Goal: Browse casually: Explore the website without a specific task or goal

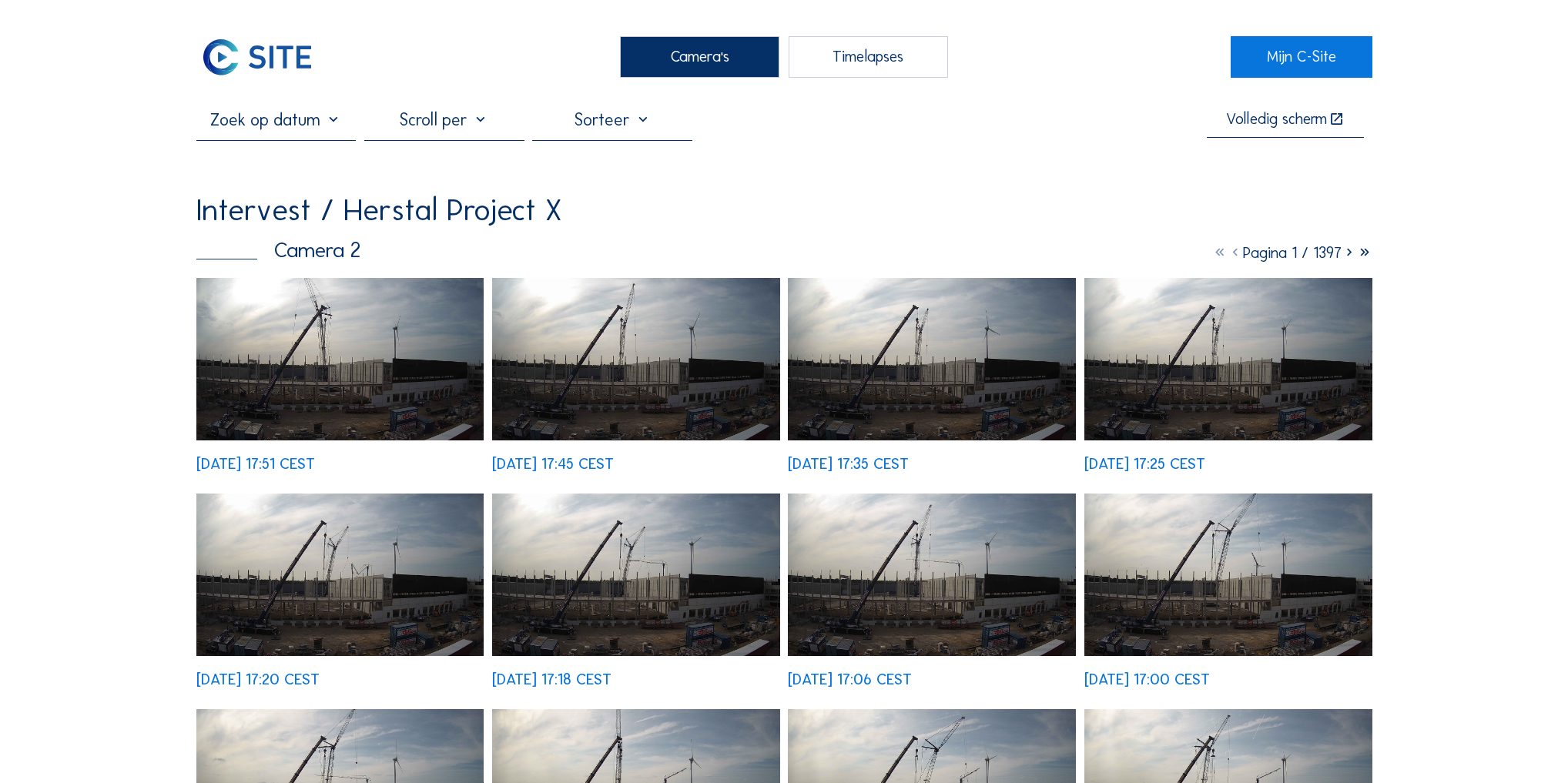
click at [388, 615] on img at bounding box center [340, 575] width 288 height 163
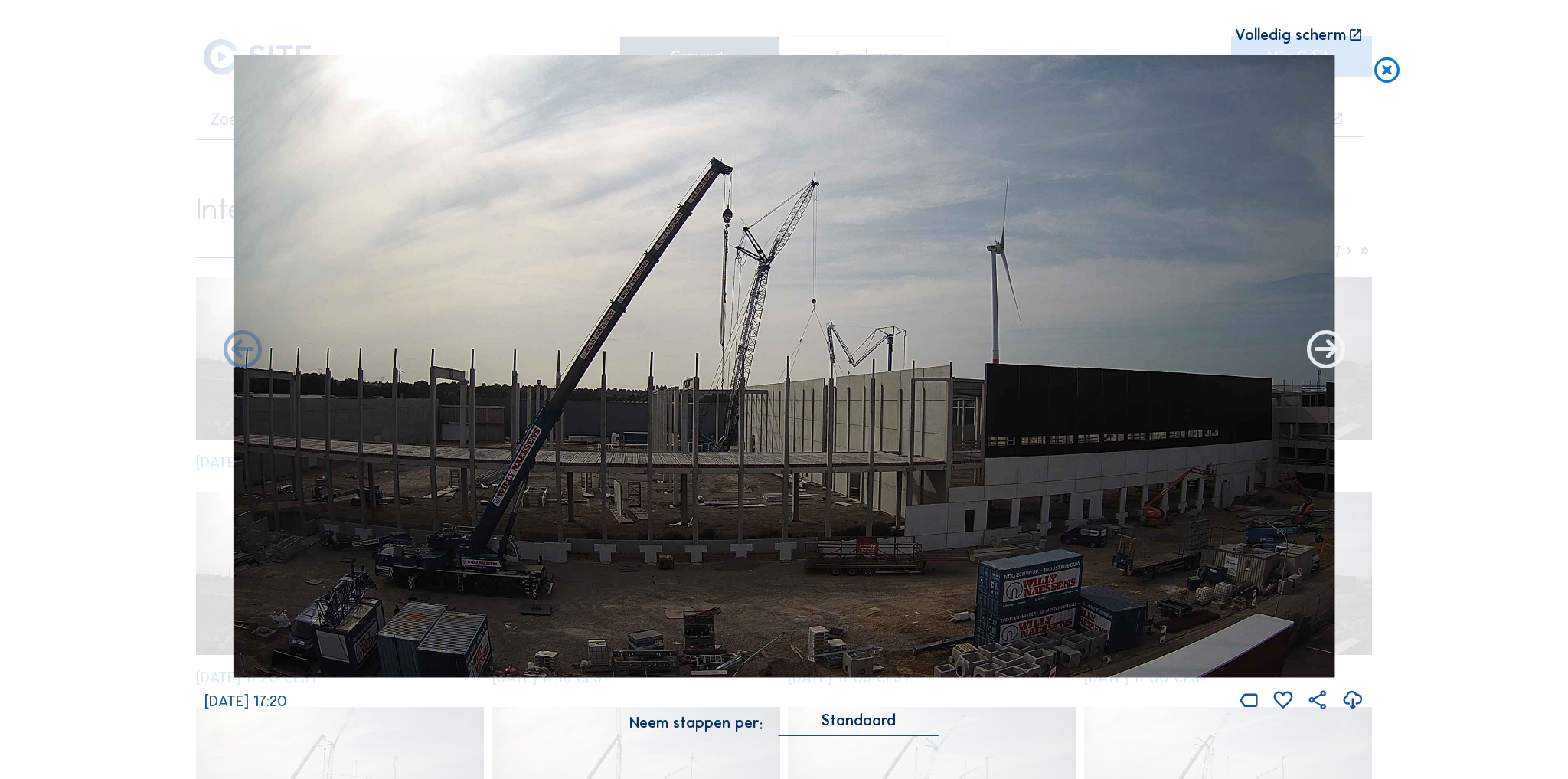
click at [1336, 357] on icon at bounding box center [1326, 350] width 45 height 46
click at [1336, 356] on icon at bounding box center [1326, 350] width 45 height 46
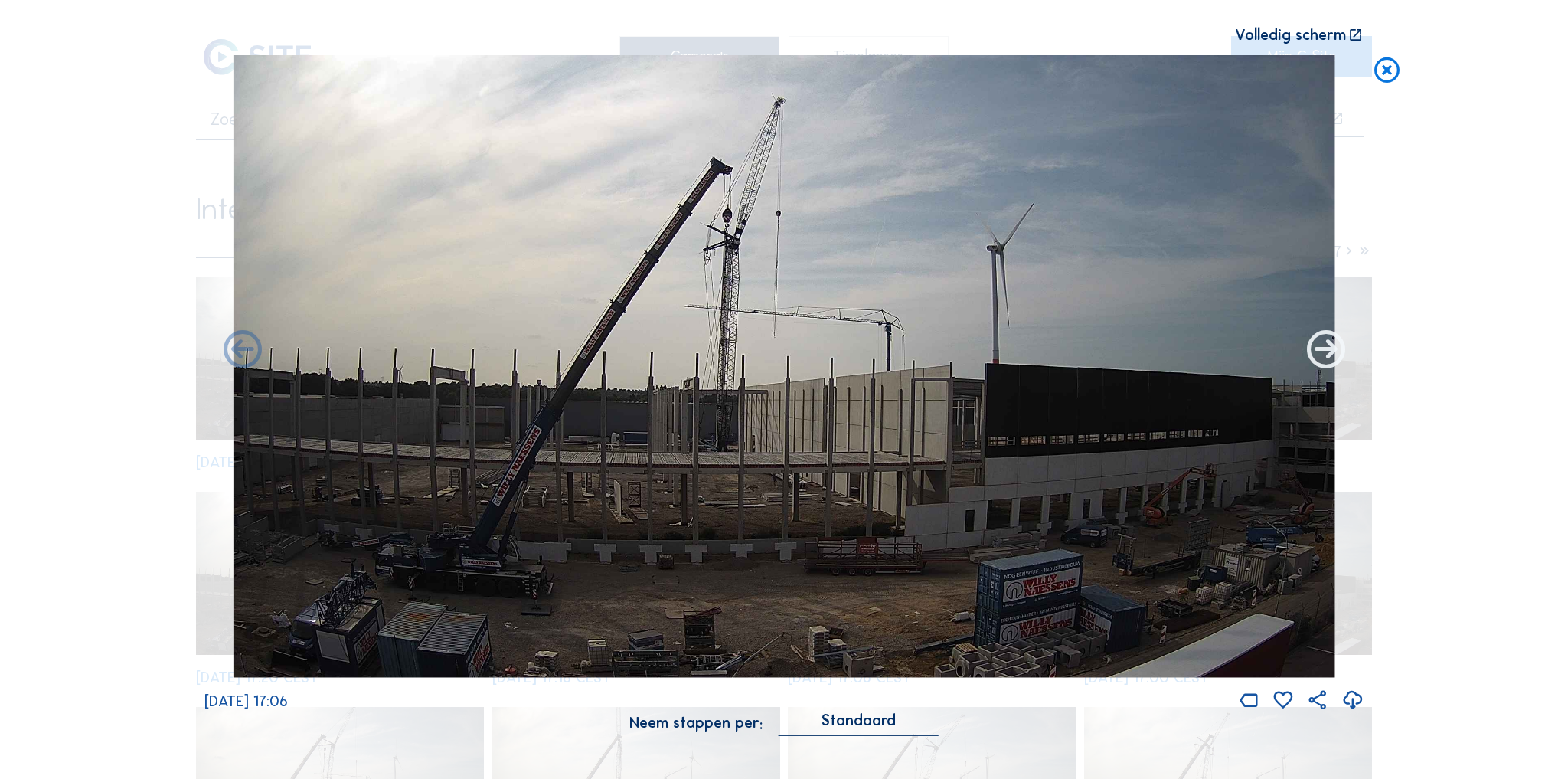
click at [1329, 353] on icon at bounding box center [1326, 350] width 45 height 46
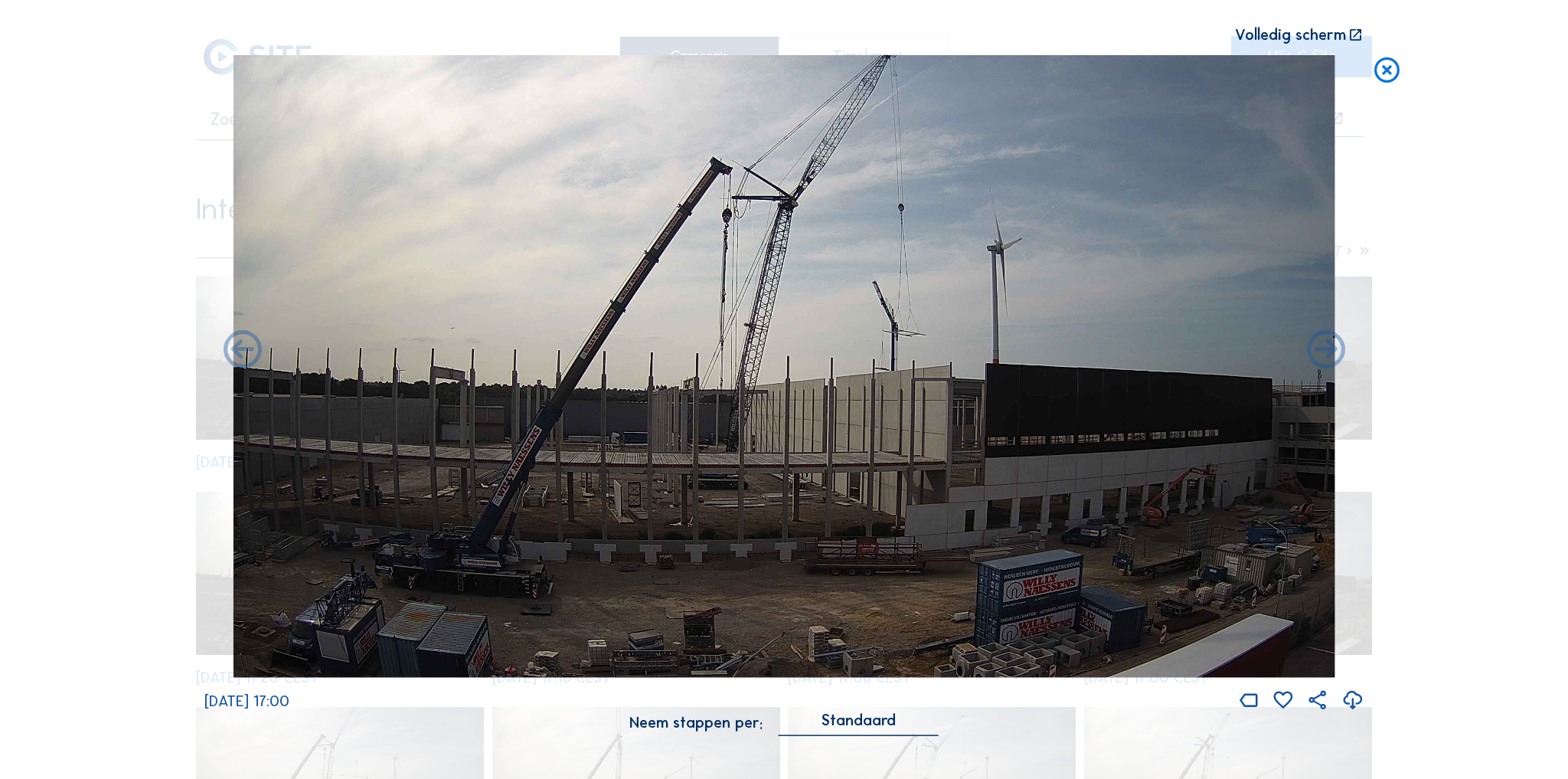
click at [1329, 353] on icon at bounding box center [1326, 350] width 45 height 46
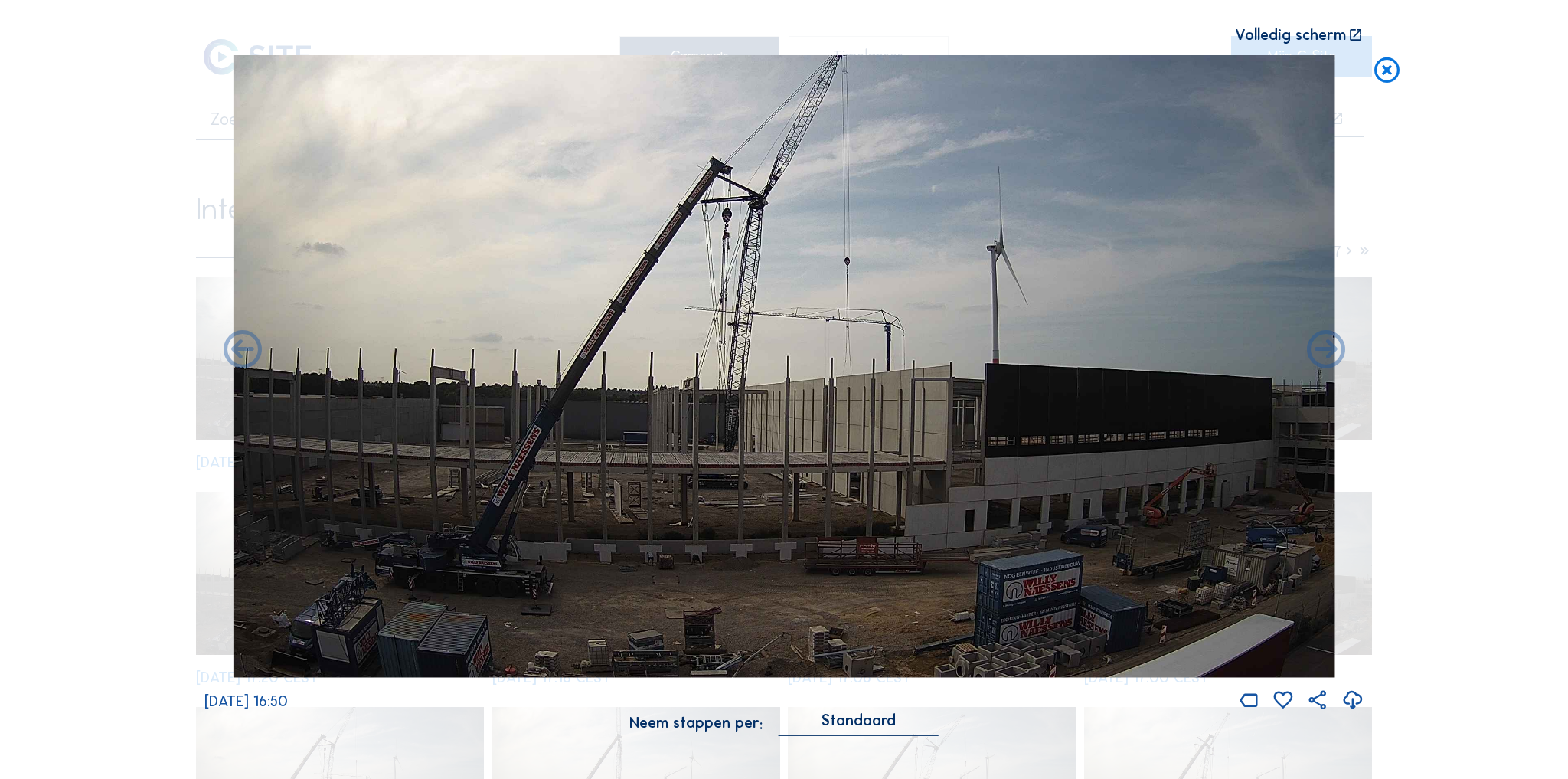
click at [1329, 353] on icon at bounding box center [1326, 350] width 45 height 46
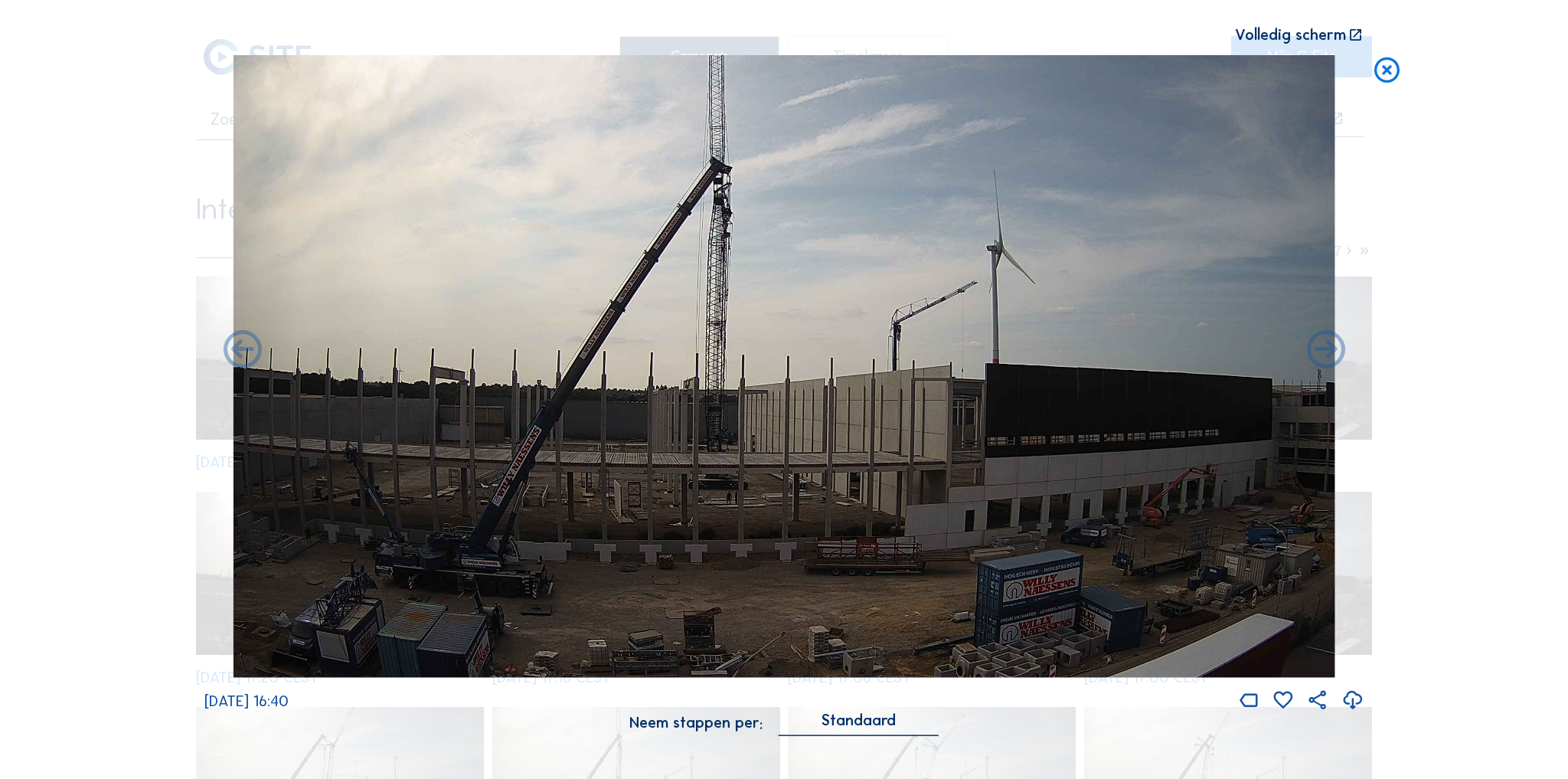
click at [1329, 353] on icon at bounding box center [1326, 350] width 45 height 46
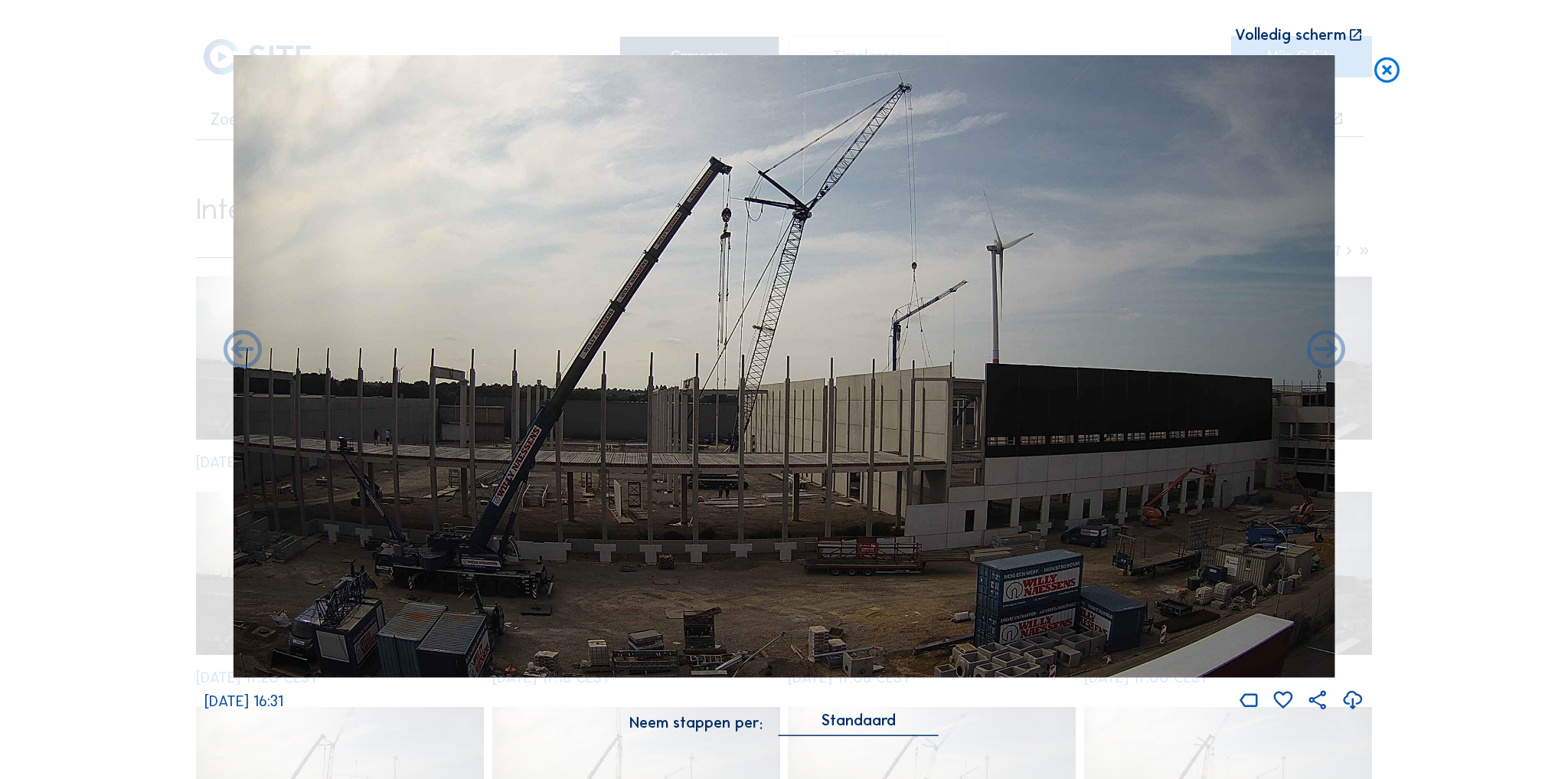
click at [1329, 353] on icon at bounding box center [1326, 350] width 45 height 46
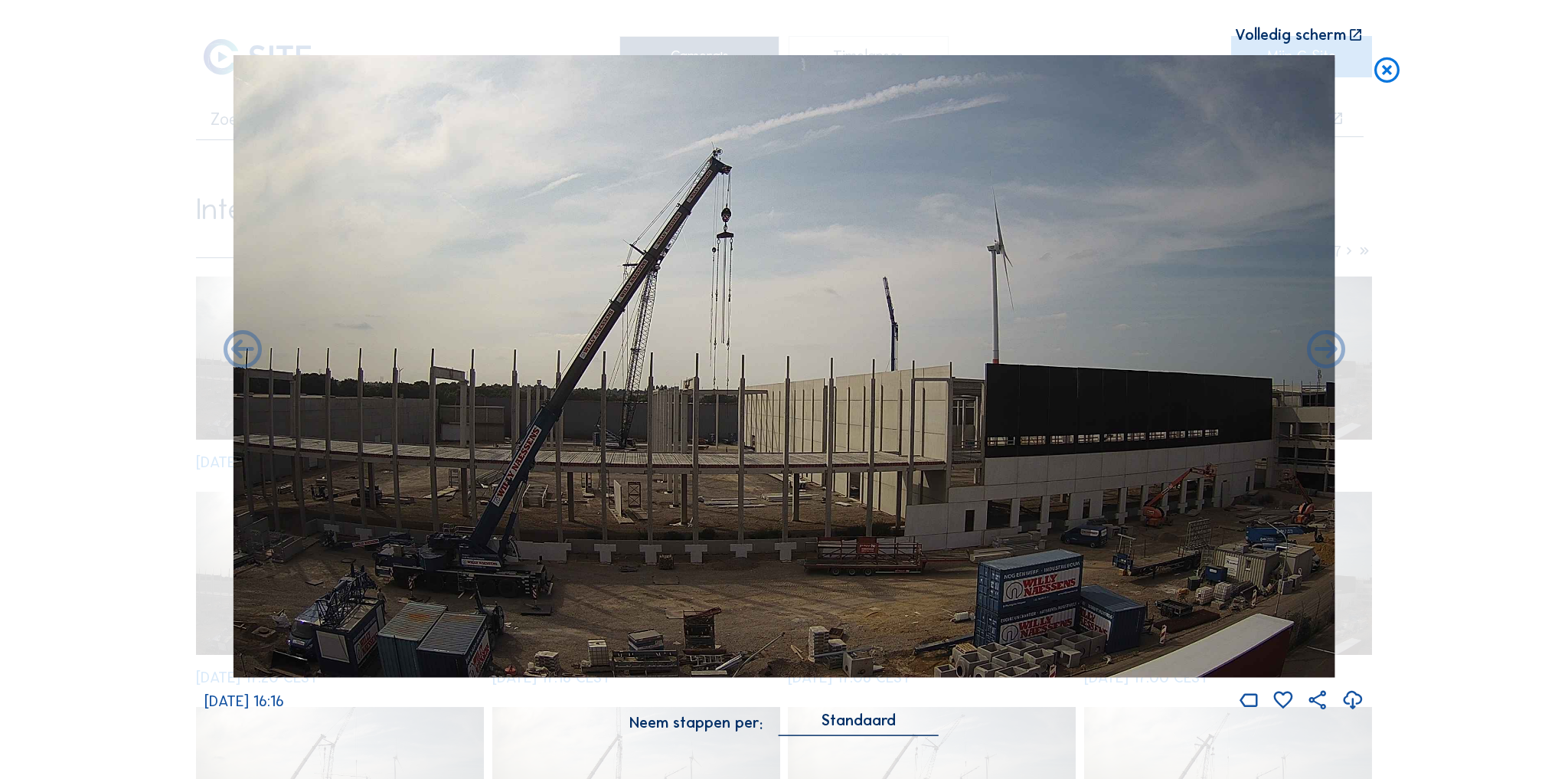
click at [1329, 353] on icon at bounding box center [1326, 350] width 45 height 46
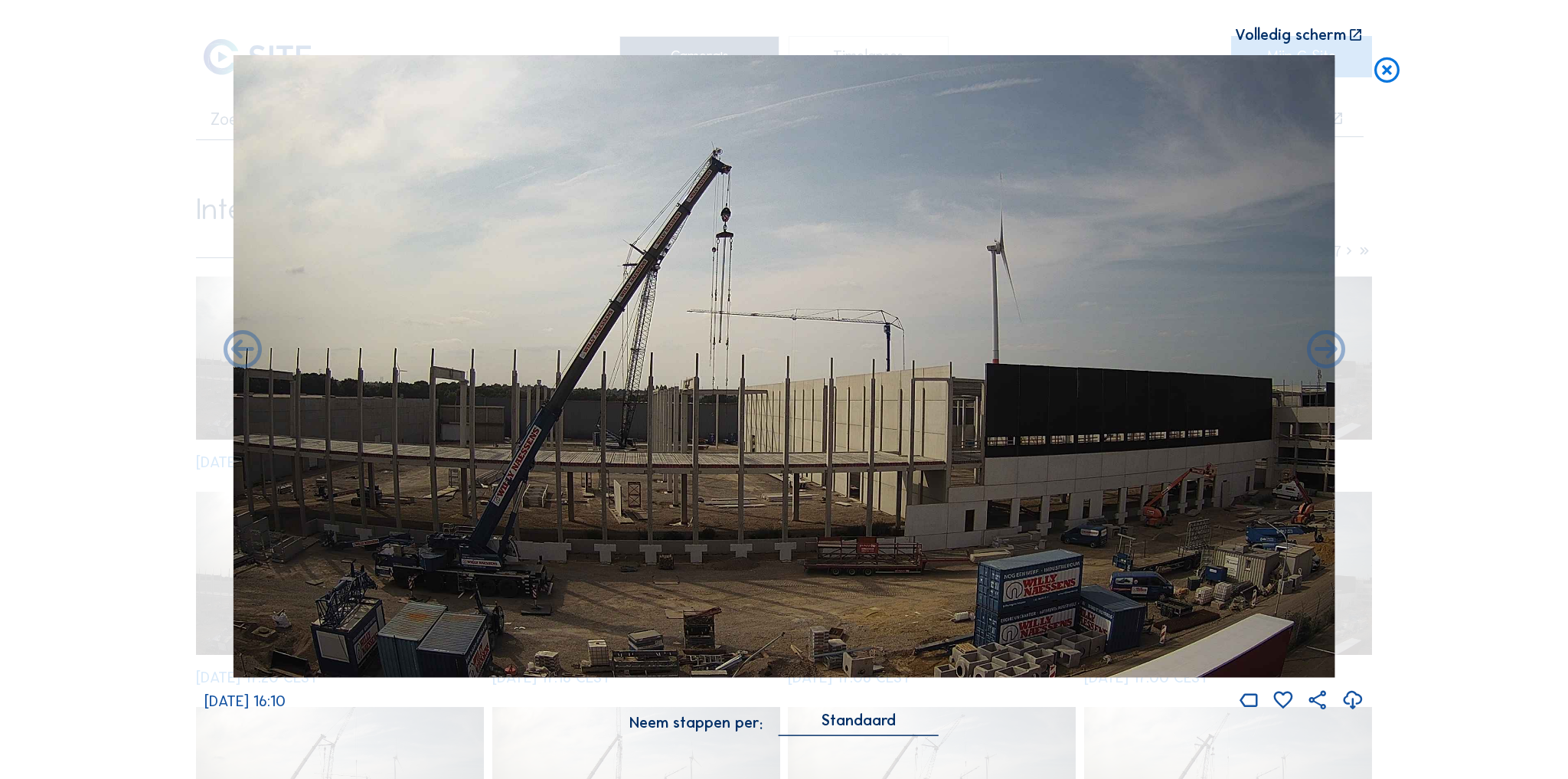
click at [1329, 353] on icon at bounding box center [1326, 350] width 45 height 46
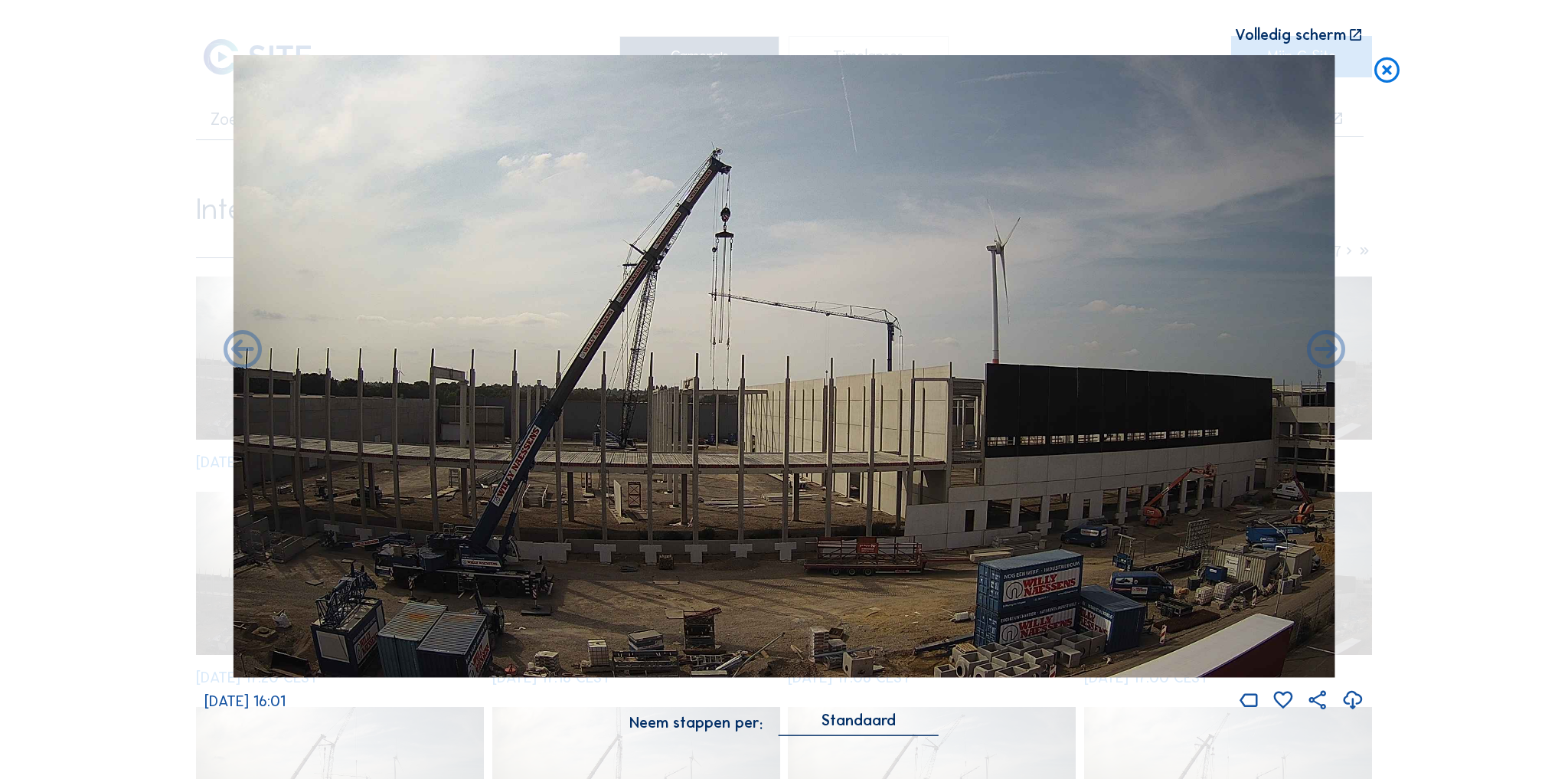
click at [1329, 353] on icon at bounding box center [1326, 350] width 45 height 46
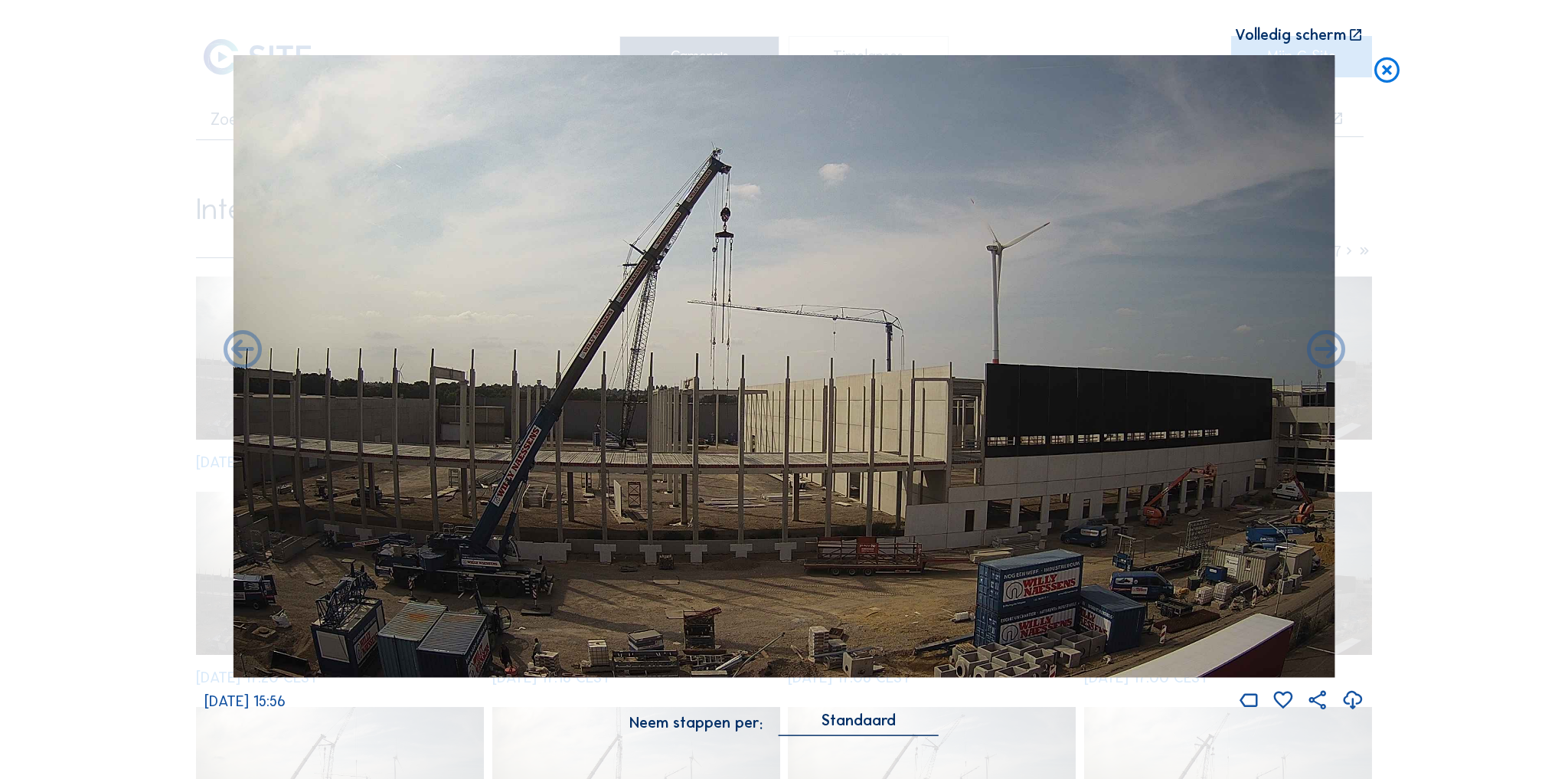
click at [1329, 353] on icon at bounding box center [1326, 350] width 45 height 46
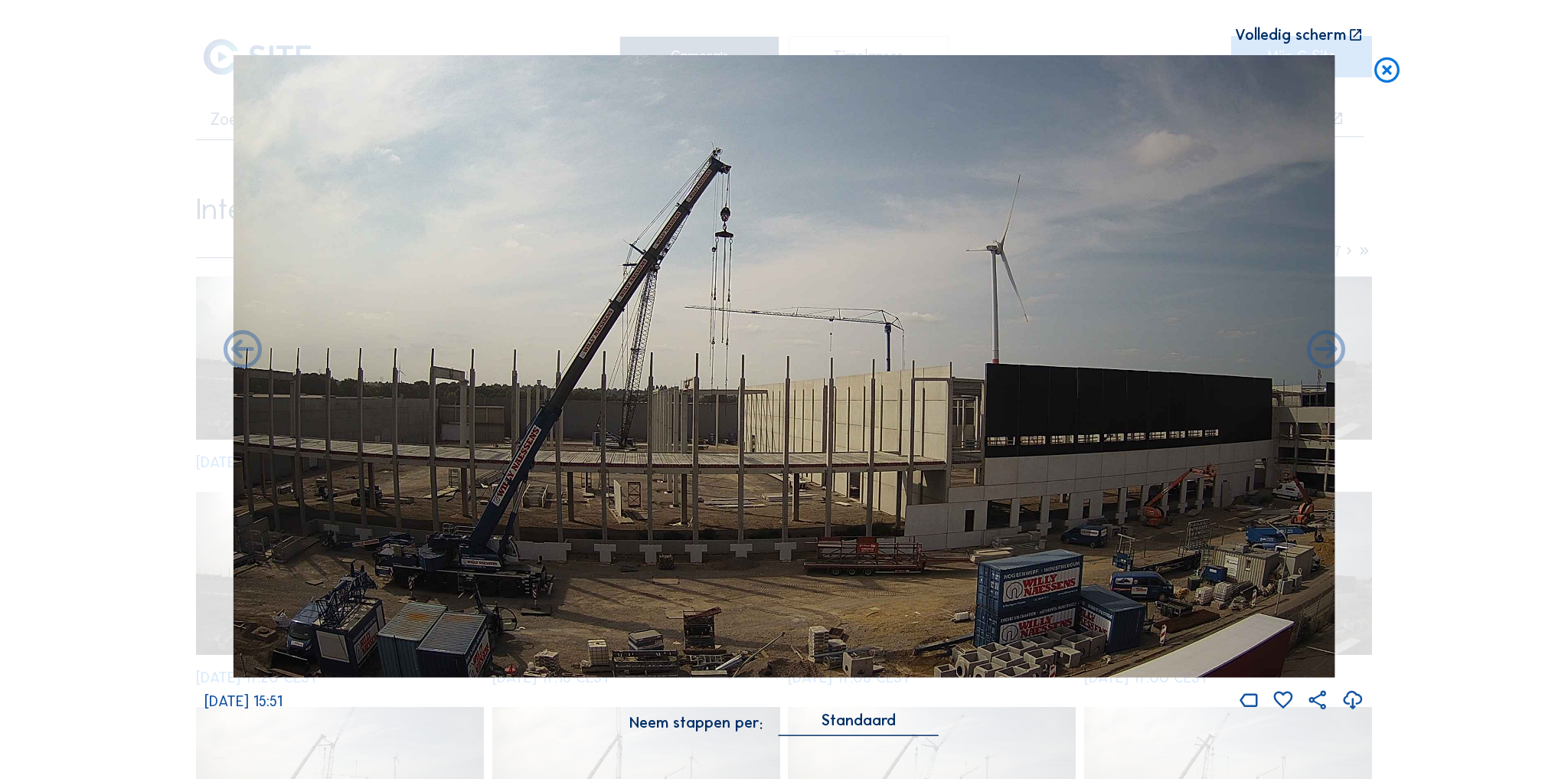
click at [1329, 353] on icon at bounding box center [1326, 350] width 45 height 46
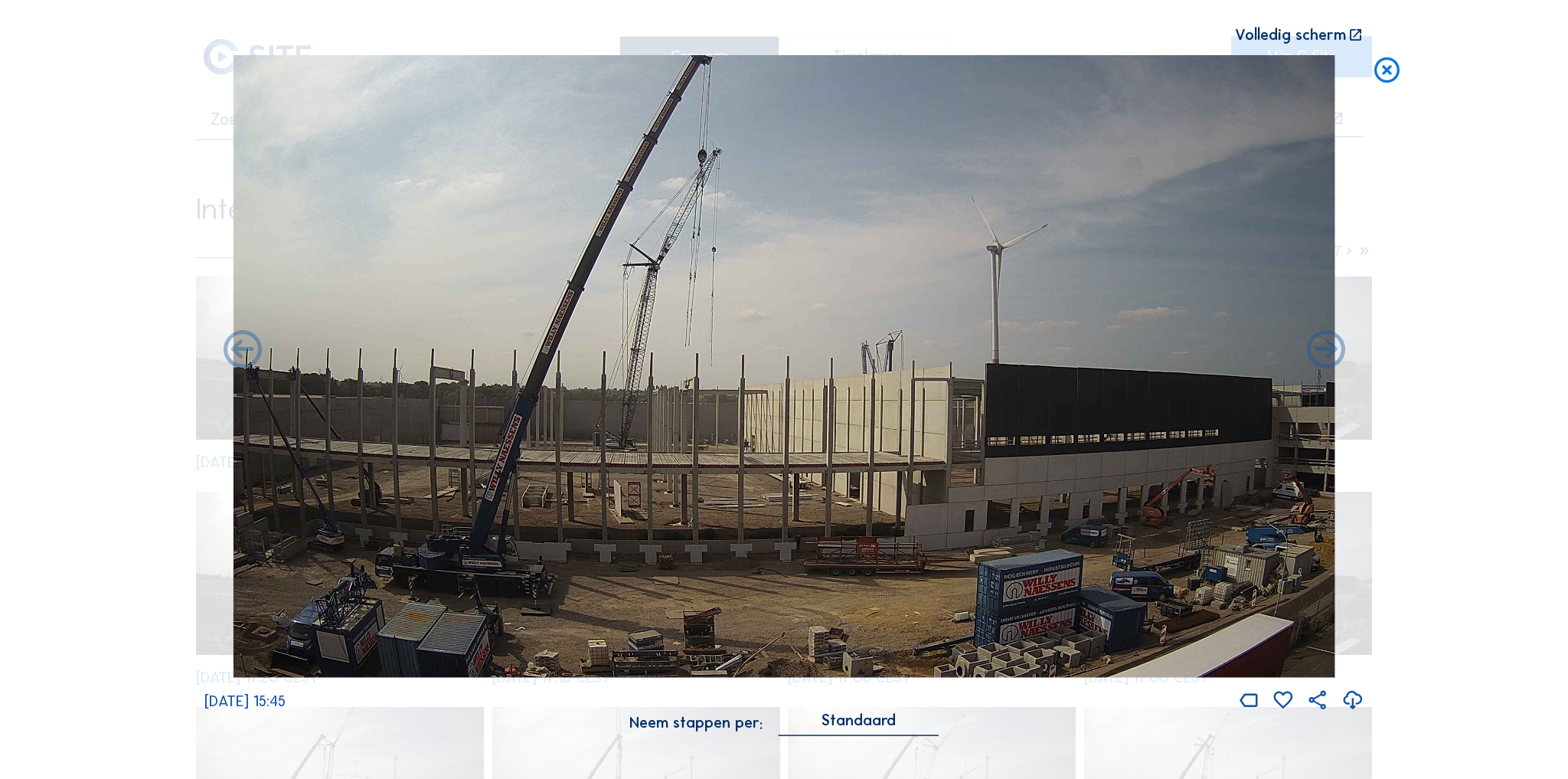
click at [1393, 65] on icon at bounding box center [1388, 70] width 30 height 31
